Goal: Navigation & Orientation: Understand site structure

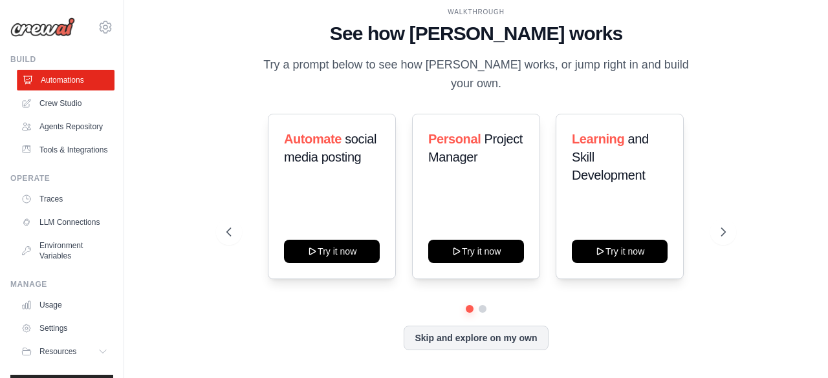
click at [70, 77] on link "Automations" at bounding box center [66, 80] width 98 height 21
click at [727, 226] on icon at bounding box center [724, 232] width 13 height 13
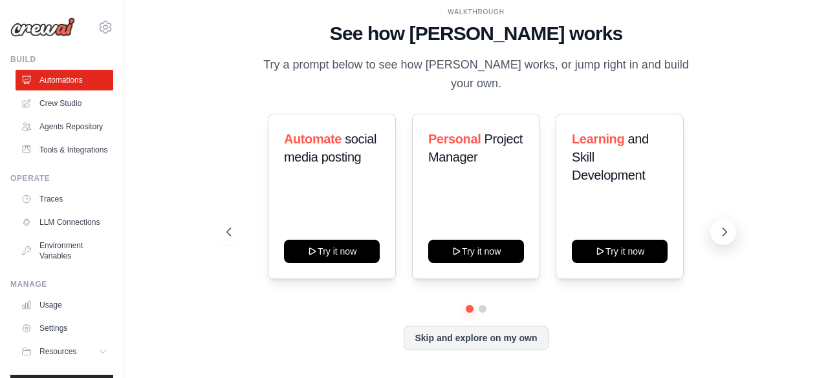
click at [727, 226] on icon at bounding box center [724, 232] width 13 height 13
click at [77, 96] on link "Crew Studio" at bounding box center [66, 103] width 98 height 21
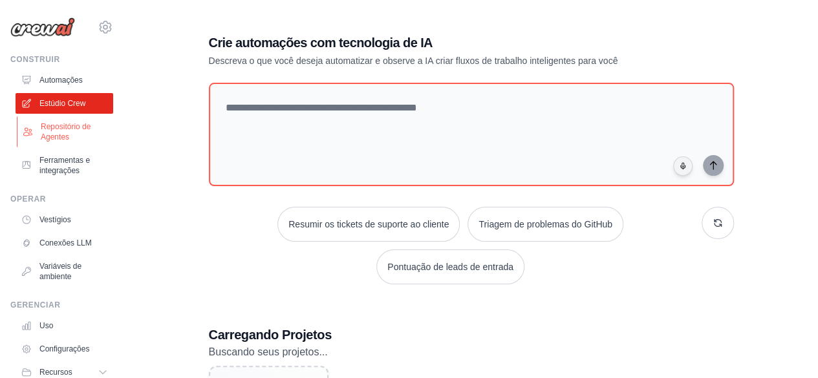
click at [69, 131] on font "Repositório de Agentes" at bounding box center [75, 132] width 69 height 21
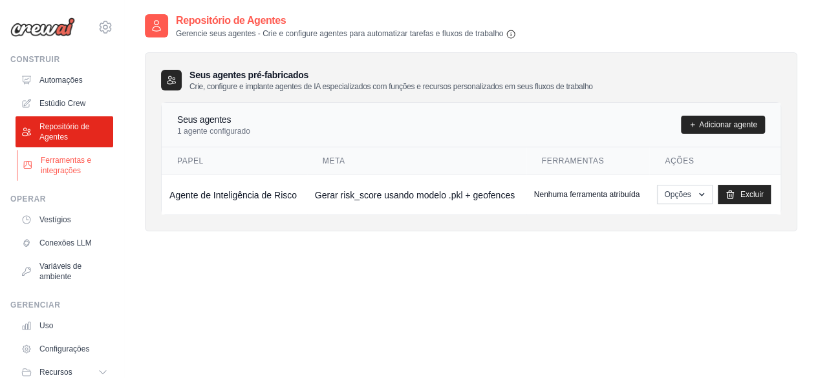
click at [62, 171] on font "Ferramentas e integrações" at bounding box center [66, 165] width 50 height 19
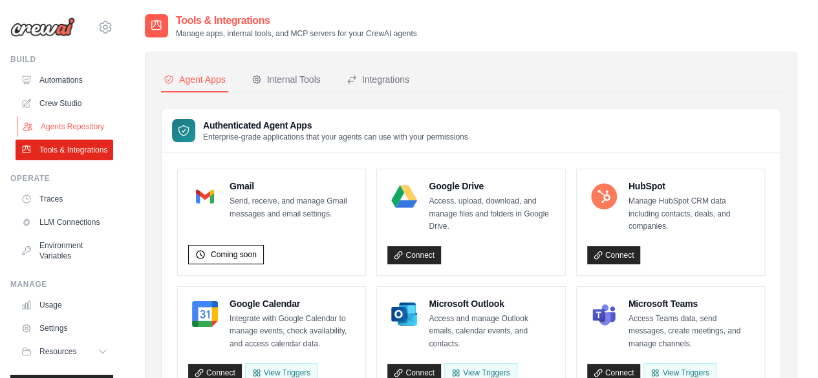
click at [72, 134] on link "Agents Repository" at bounding box center [66, 126] width 98 height 21
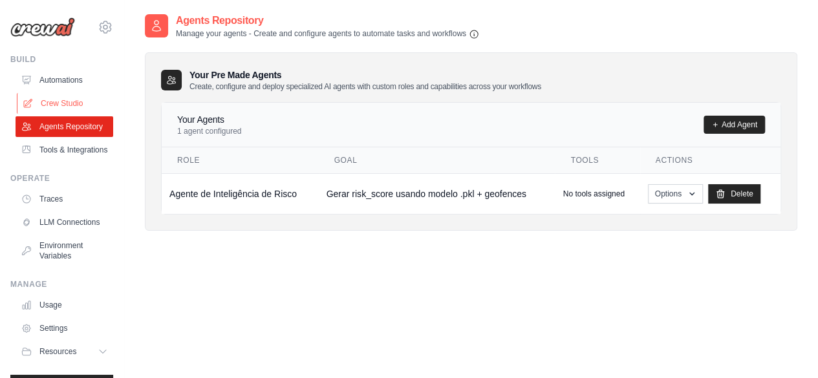
click at [48, 98] on link "Crew Studio" at bounding box center [66, 103] width 98 height 21
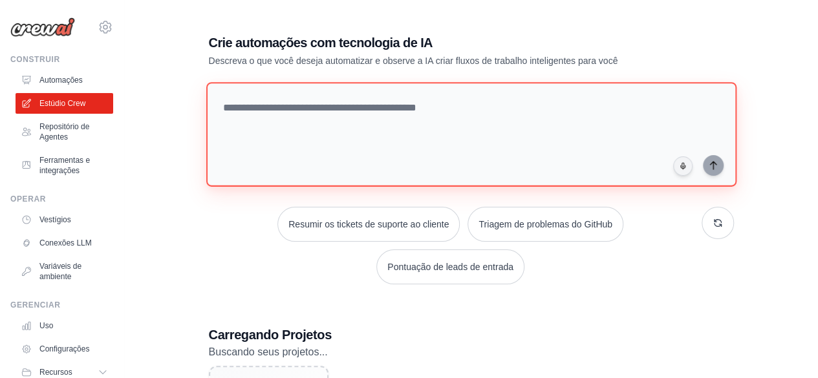
click at [361, 107] on textarea at bounding box center [471, 134] width 530 height 105
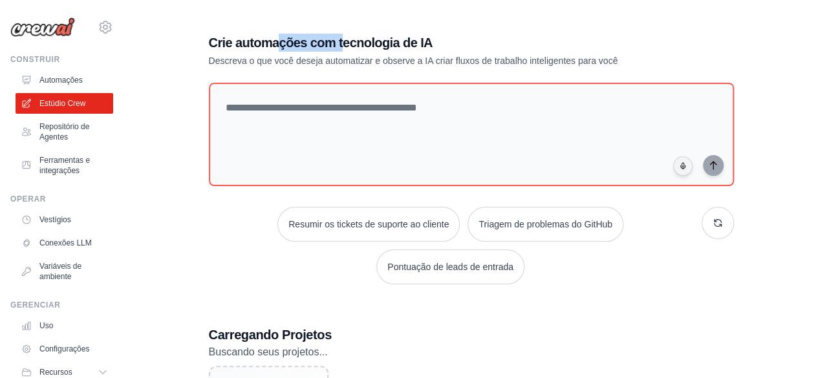
drag, startPoint x: 303, startPoint y: 47, endPoint x: 344, endPoint y: 41, distance: 41.8
click at [344, 41] on font "Crie automações com tecnologia de IA" at bounding box center [321, 43] width 224 height 14
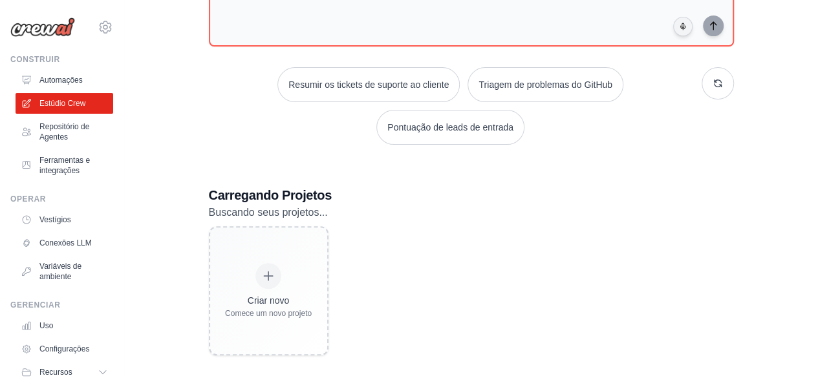
scroll to position [149, 0]
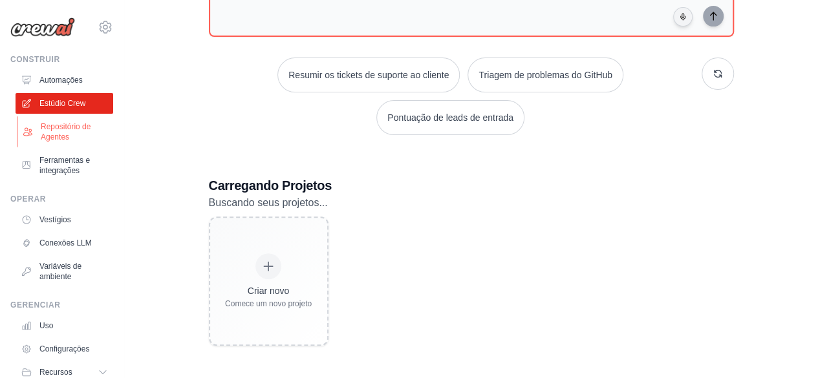
click at [49, 134] on font "Repositório de Agentes" at bounding box center [66, 131] width 50 height 19
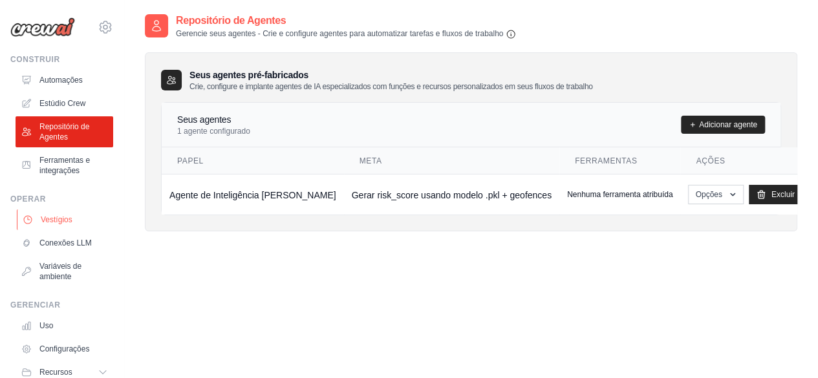
click at [75, 212] on link "Vestígios" at bounding box center [66, 220] width 98 height 21
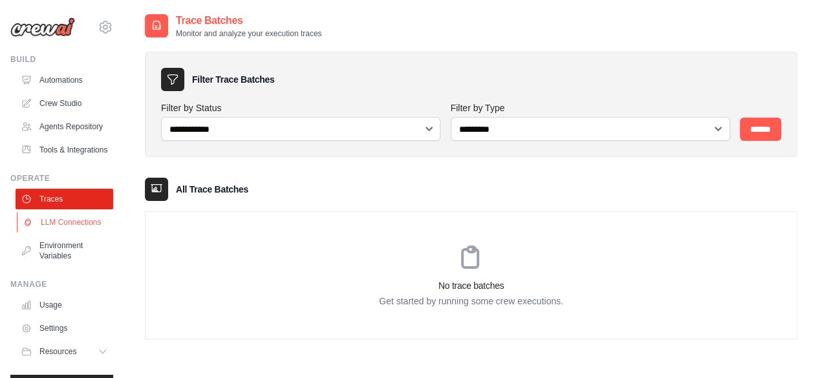
click at [75, 233] on link "LLM Connections" at bounding box center [66, 222] width 98 height 21
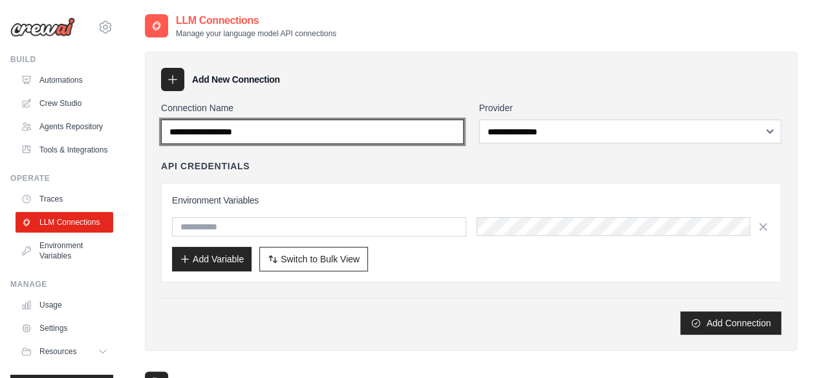
click at [382, 130] on input "Connection Name" at bounding box center [312, 132] width 303 height 25
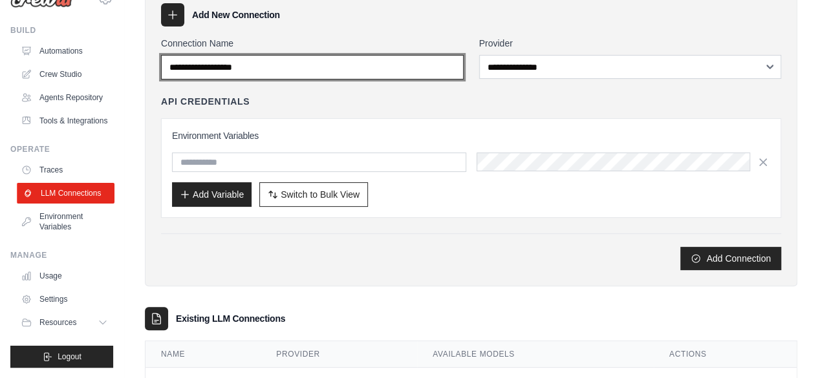
scroll to position [60, 0]
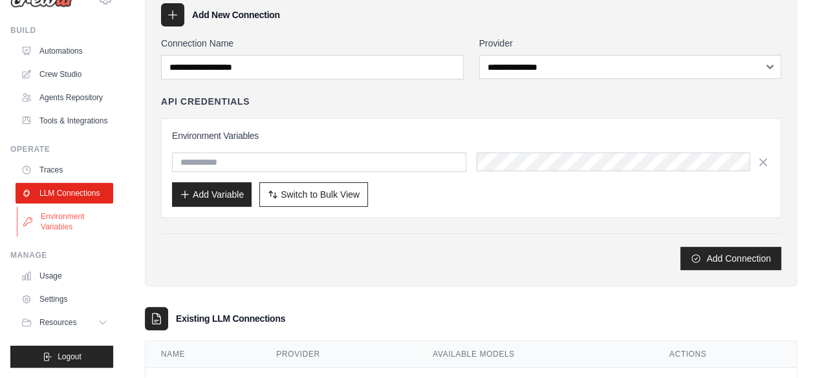
click at [82, 218] on link "Environment Variables" at bounding box center [66, 221] width 98 height 31
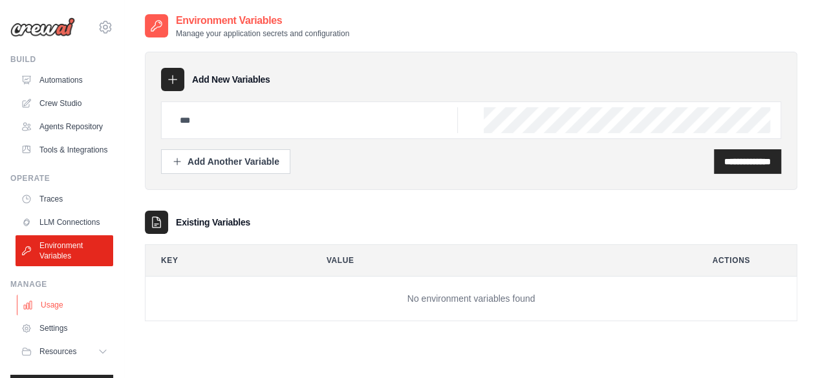
click at [54, 316] on link "Usage" at bounding box center [66, 305] width 98 height 21
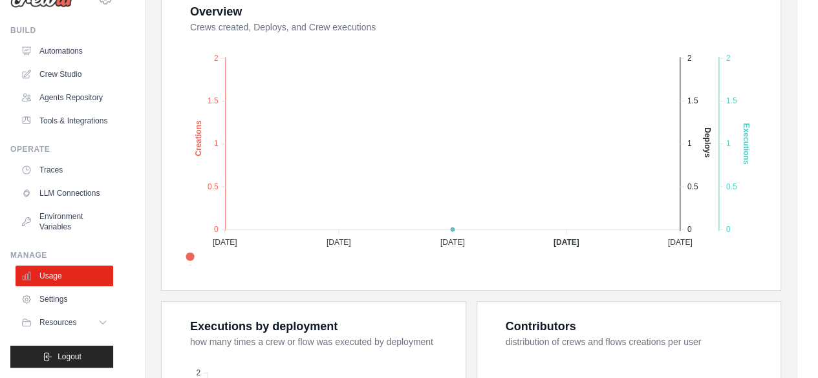
scroll to position [60, 0]
click at [62, 226] on link "Environment Variables" at bounding box center [66, 221] width 98 height 31
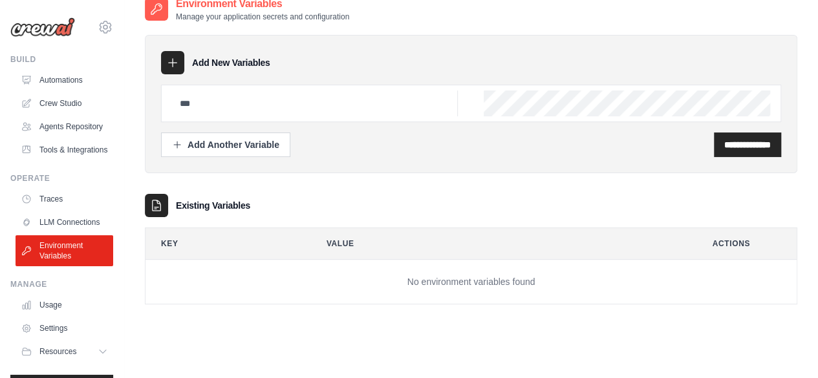
scroll to position [26, 0]
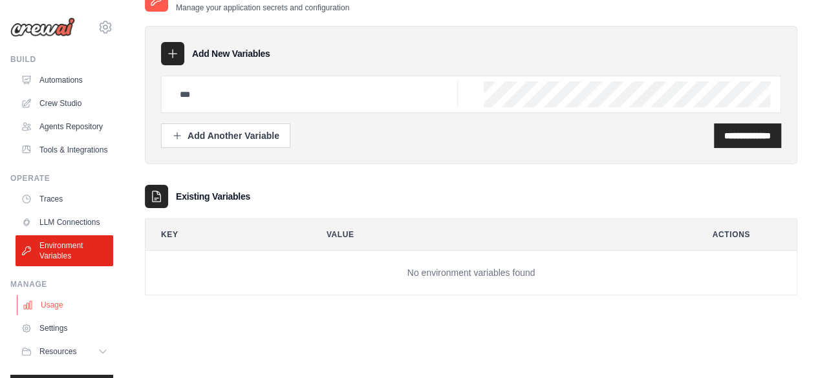
click at [60, 316] on link "Usage" at bounding box center [66, 305] width 98 height 21
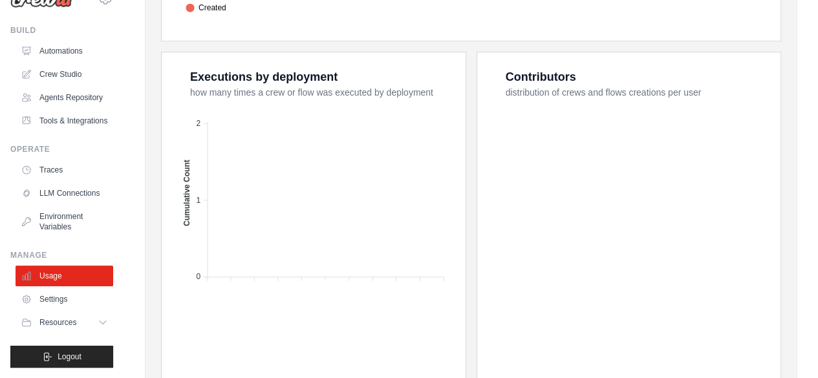
scroll to position [518, 0]
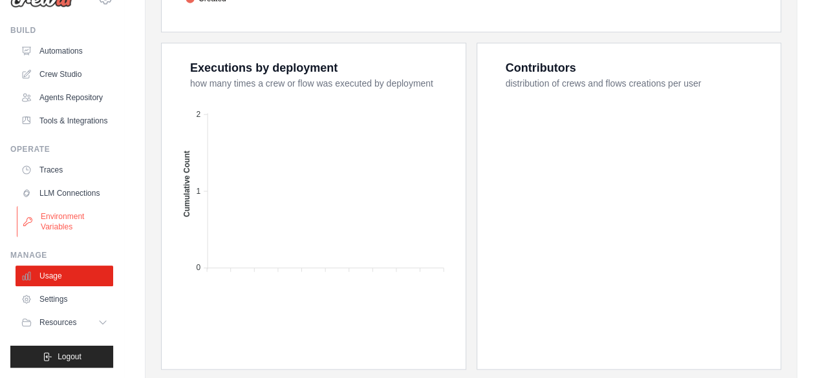
click at [61, 219] on link "Environment Variables" at bounding box center [66, 221] width 98 height 31
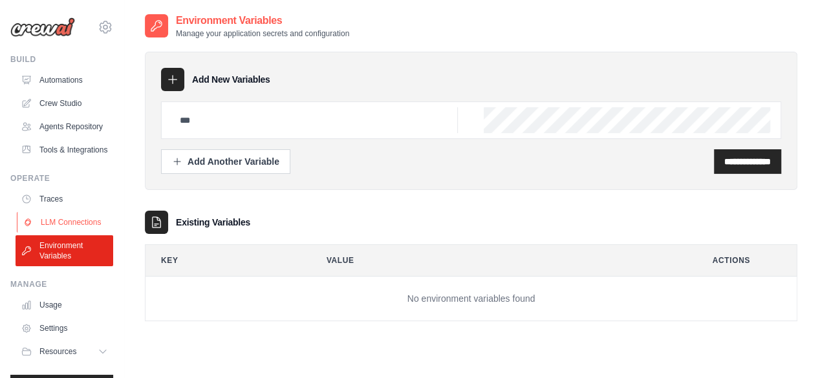
click at [65, 233] on link "LLM Connections" at bounding box center [66, 222] width 98 height 21
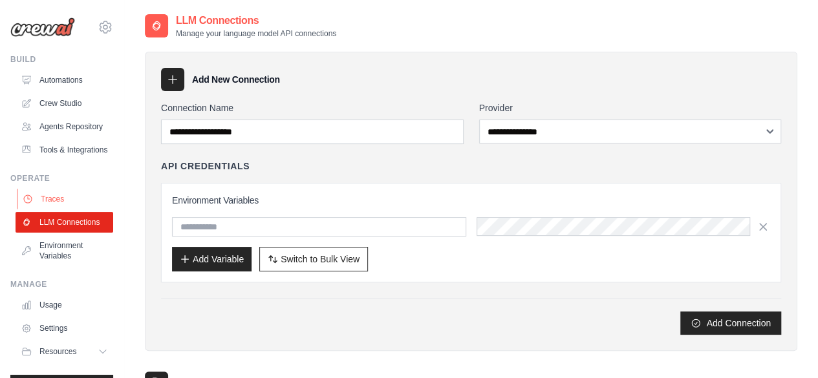
click at [67, 210] on link "Traces" at bounding box center [66, 199] width 98 height 21
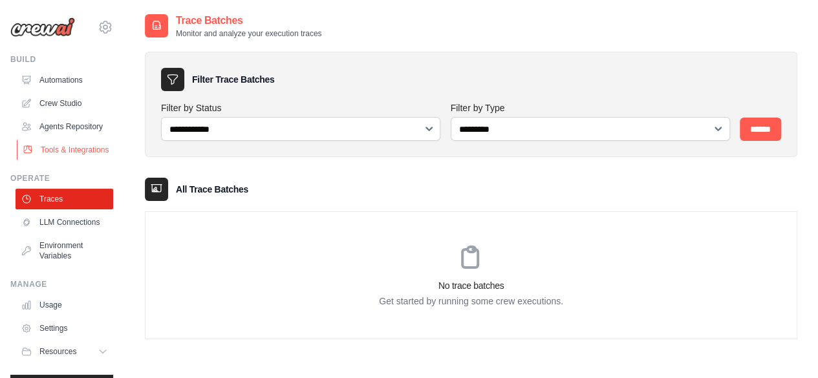
click at [72, 157] on link "Tools & Integrations" at bounding box center [66, 150] width 98 height 21
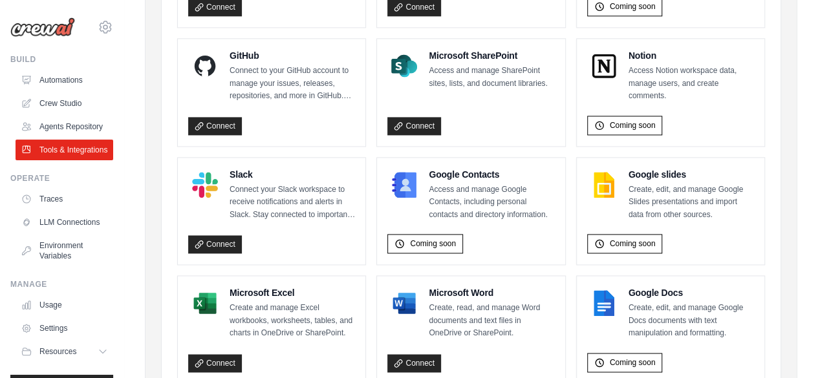
scroll to position [774, 0]
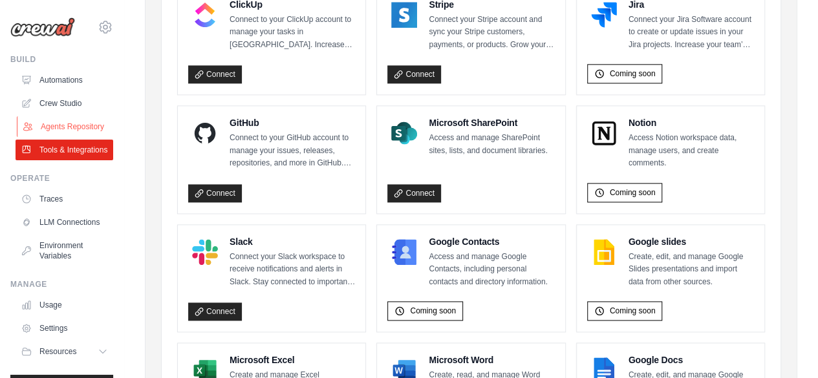
click at [65, 131] on link "Agents Repository" at bounding box center [66, 126] width 98 height 21
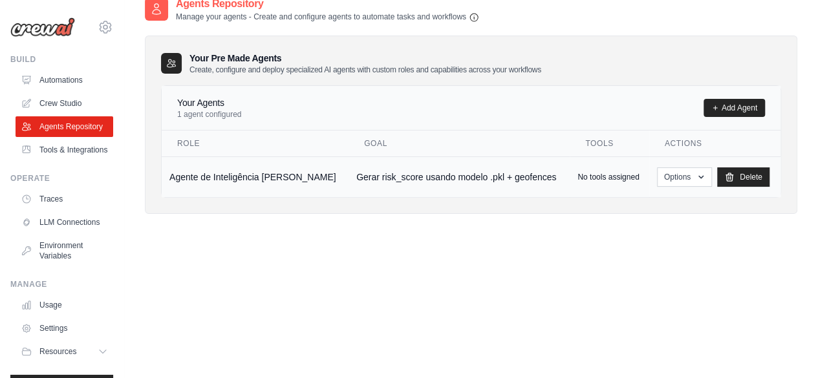
scroll to position [26, 0]
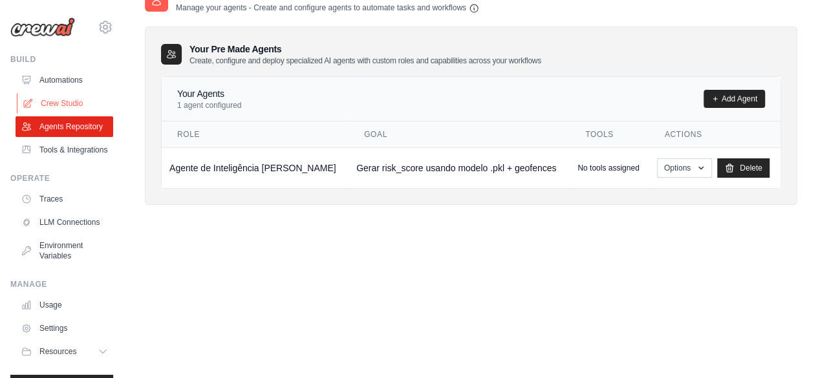
click at [63, 109] on link "Crew Studio" at bounding box center [66, 103] width 98 height 21
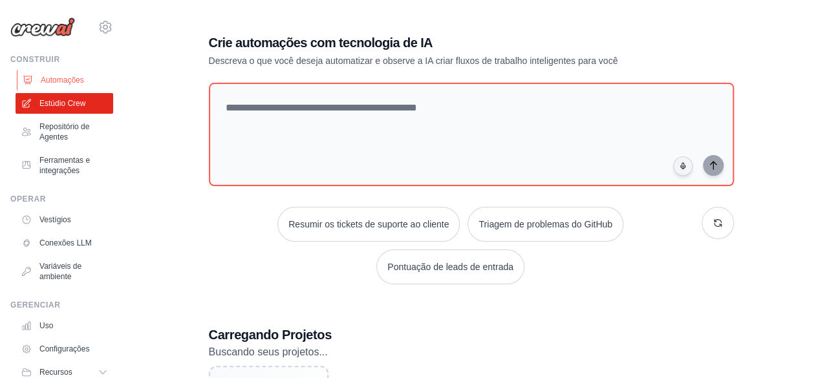
click at [38, 82] on link "Automações" at bounding box center [66, 80] width 98 height 21
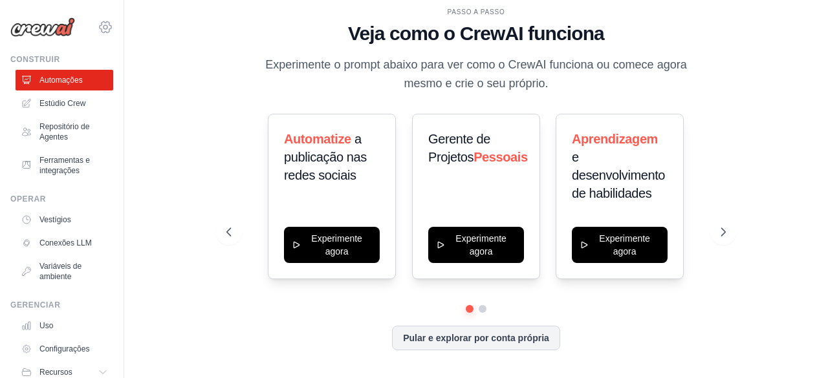
click at [98, 32] on icon at bounding box center [106, 27] width 16 height 16
click at [98, 29] on icon at bounding box center [106, 27] width 16 height 16
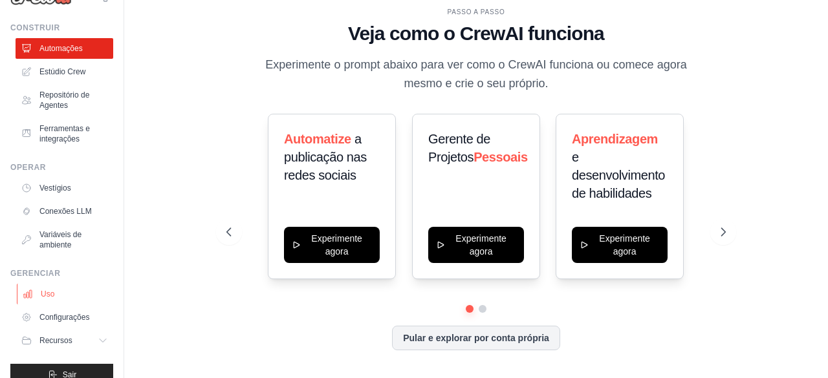
scroll to position [49, 0]
